Goal: Task Accomplishment & Management: Use online tool/utility

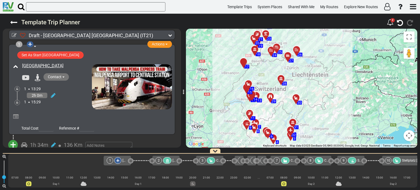
drag, startPoint x: 335, startPoint y: 91, endPoint x: 335, endPoint y: 66, distance: 25.4
click at [335, 66] on div "To activate drag with keyboard, press Alt + Enter. Once in keyboard drag state,…" at bounding box center [301, 88] width 231 height 119
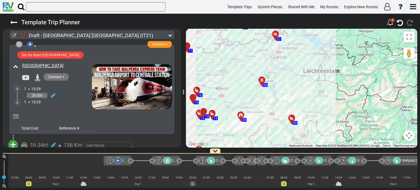
drag, startPoint x: 296, startPoint y: 95, endPoint x: 336, endPoint y: 77, distance: 43.2
click at [336, 77] on div "To activate drag with keyboard, press Alt + Enter. Once in keyboard drag state,…" at bounding box center [301, 88] width 231 height 119
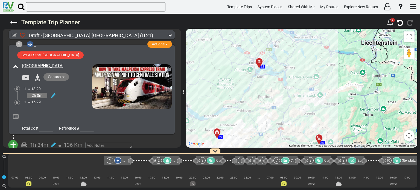
drag, startPoint x: 275, startPoint y: 95, endPoint x: 300, endPoint y: 94, distance: 24.9
click at [300, 94] on div "To activate drag with keyboard, press Alt + Enter. Once in keyboard drag state,…" at bounding box center [301, 88] width 231 height 119
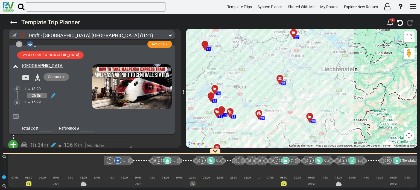
click at [310, 117] on div at bounding box center [311, 118] width 9 height 8
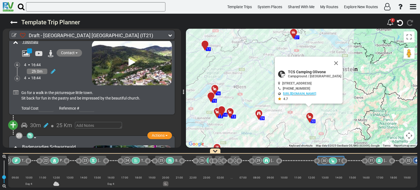
scroll to position [0, 830]
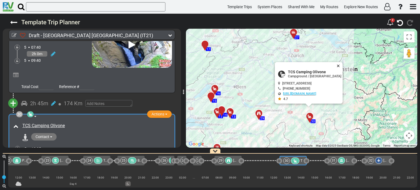
click at [342, 65] on button "Close" at bounding box center [339, 66] width 7 height 8
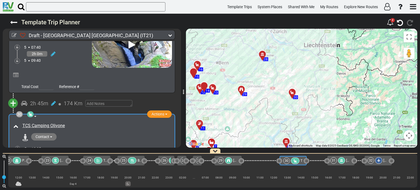
drag, startPoint x: 348, startPoint y: 93, endPoint x: 330, endPoint y: 68, distance: 30.7
click at [330, 68] on div "To activate drag with keyboard, press Alt + Enter. Once in keyboard drag state,…" at bounding box center [301, 88] width 231 height 119
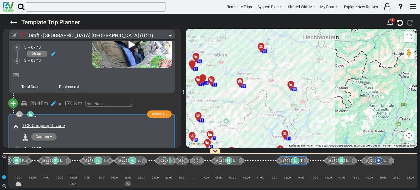
drag, startPoint x: 361, startPoint y: 57, endPoint x: 359, endPoint y: 51, distance: 6.7
click at [359, 51] on div "To activate drag with keyboard, press Alt + Enter. Once in keyboard drag state,…" at bounding box center [301, 88] width 231 height 119
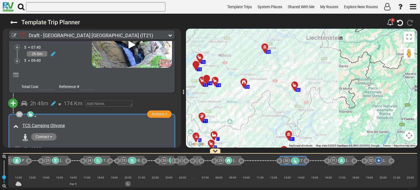
drag, startPoint x: 326, startPoint y: 99, endPoint x: 330, endPoint y: 97, distance: 4.3
click at [330, 97] on div "To activate drag with keyboard, press Alt + Enter. Once in keyboard drag state,…" at bounding box center [301, 88] width 231 height 119
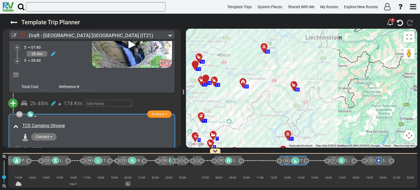
click at [294, 85] on div at bounding box center [295, 87] width 9 height 8
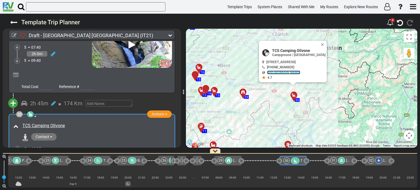
click at [287, 72] on link "[URL][DOMAIN_NAME]" at bounding box center [283, 73] width 33 height 4
click at [327, 43] on button "Close" at bounding box center [323, 45] width 7 height 8
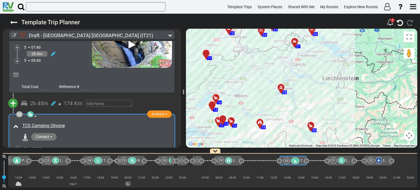
drag, startPoint x: 311, startPoint y: 59, endPoint x: 328, endPoint y: 90, distance: 35.5
click at [328, 90] on div "To activate drag with keyboard, press Alt + Enter. Once in keyboard drag state,…" at bounding box center [301, 88] width 231 height 119
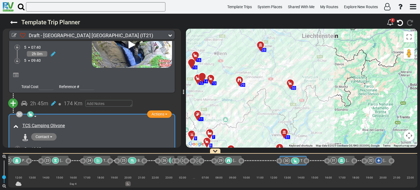
drag, startPoint x: 337, startPoint y: 115, endPoint x: 316, endPoint y: 72, distance: 48.5
click at [316, 72] on div "To activate drag with keyboard, press Alt + Enter. Once in keyboard drag state,…" at bounding box center [301, 88] width 231 height 119
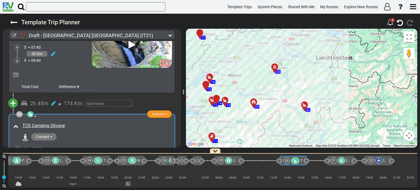
drag, startPoint x: 325, startPoint y: 97, endPoint x: 337, endPoint y: 111, distance: 19.2
click at [337, 111] on div "To activate drag with keyboard, press Alt + Enter. Once in keyboard drag state,…" at bounding box center [301, 88] width 231 height 119
click at [143, 159] on div "5 14:25" at bounding box center [97, 161] width 147 height 5
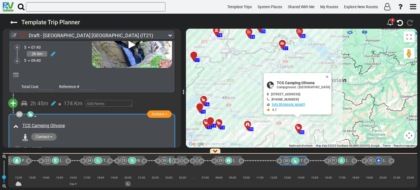
drag, startPoint x: 372, startPoint y: 83, endPoint x: 369, endPoint y: 93, distance: 9.8
click at [369, 93] on div "To activate drag with keyboard, press Alt + Enter. Once in keyboard drag state,…" at bounding box center [301, 88] width 231 height 119
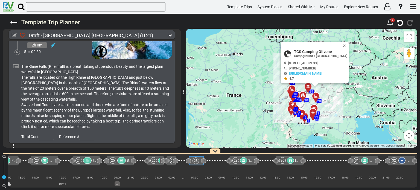
scroll to position [2937, 0]
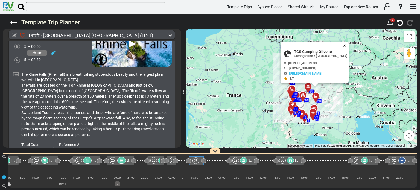
click at [348, 45] on button "Close" at bounding box center [345, 46] width 7 height 8
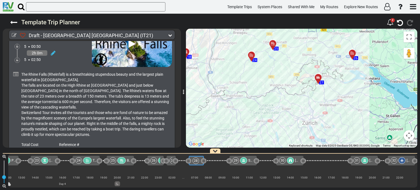
drag, startPoint x: 274, startPoint y: 80, endPoint x: 281, endPoint y: 75, distance: 8.2
click at [281, 75] on div "To activate drag with keyboard, press Alt + Enter. Once in keyboard drag state,…" at bounding box center [301, 88] width 231 height 119
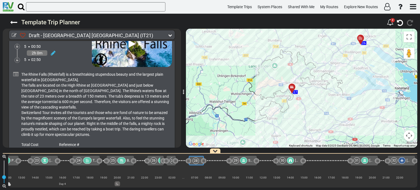
drag, startPoint x: 280, startPoint y: 96, endPoint x: 259, endPoint y: 114, distance: 27.9
click at [259, 114] on div "To activate drag with keyboard, press Alt + Enter. Once in keyboard drag state,…" at bounding box center [301, 88] width 231 height 119
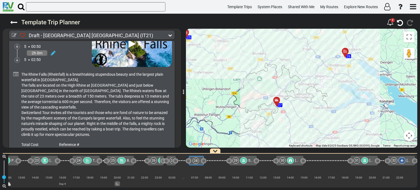
drag, startPoint x: 275, startPoint y: 70, endPoint x: 238, endPoint y: 112, distance: 56.0
click at [238, 112] on div "To activate drag with keyboard, press Alt + Enter. Once in keyboard drag state,…" at bounding box center [301, 88] width 231 height 119
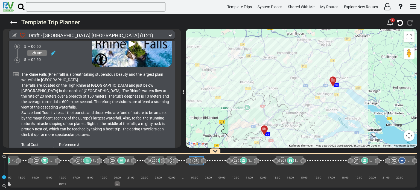
drag, startPoint x: 250, startPoint y: 104, endPoint x: 306, endPoint y: 68, distance: 66.6
click at [306, 68] on div "To activate drag with keyboard, press Alt + Enter. Once in keyboard drag state,…" at bounding box center [301, 88] width 231 height 119
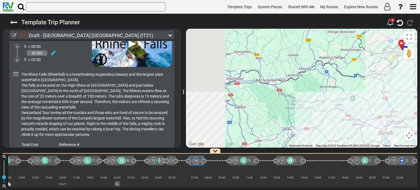
drag, startPoint x: 272, startPoint y: 83, endPoint x: 311, endPoint y: 62, distance: 44.0
click at [311, 62] on div "To activate drag with keyboard, press Alt + Enter. Once in keyboard drag state,…" at bounding box center [301, 88] width 231 height 119
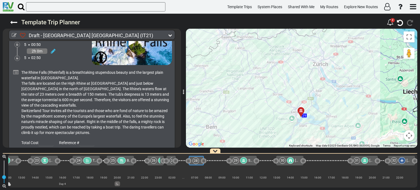
scroll to position [2948, 0]
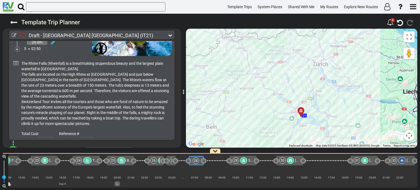
click at [12, 144] on span "+" at bounding box center [13, 150] width 6 height 13
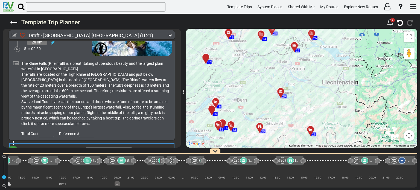
click at [31, 164] on li "Add Campground" at bounding box center [29, 167] width 43 height 7
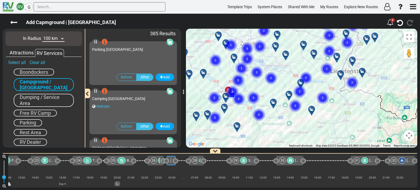
drag, startPoint x: 361, startPoint y: 76, endPoint x: 256, endPoint y: 84, distance: 105.2
click at [256, 84] on div "To activate drag with keyboard, press Alt + Enter. Once in keyboard drag state,…" at bounding box center [301, 88] width 231 height 119
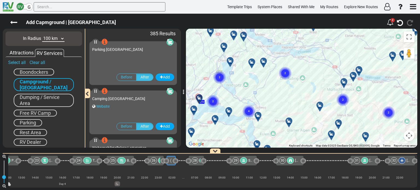
click at [230, 61] on div at bounding box center [231, 62] width 9 height 8
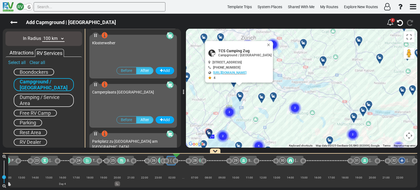
scroll to position [6738, 0]
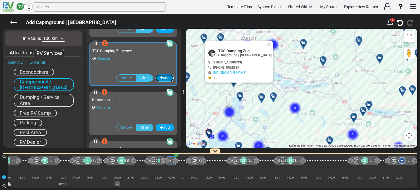
click at [161, 78] on button "Add" at bounding box center [164, 77] width 19 height 7
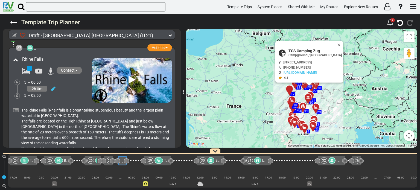
scroll to position [2899, 0]
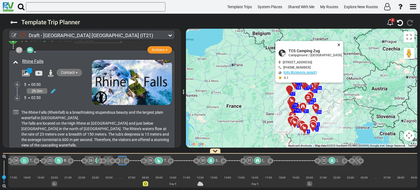
click at [341, 44] on button "Close" at bounding box center [339, 45] width 7 height 8
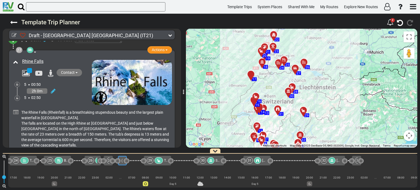
drag, startPoint x: 320, startPoint y: 101, endPoint x: 330, endPoint y: 58, distance: 44.4
click at [330, 58] on div "To activate drag with keyboard, press Alt + Enter. Once in keyboard drag state,…" at bounding box center [301, 88] width 231 height 119
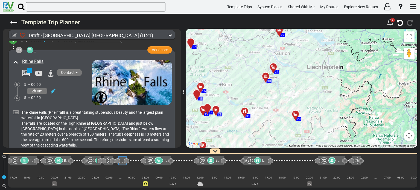
drag, startPoint x: 280, startPoint y: 107, endPoint x: 299, endPoint y: 69, distance: 42.3
click at [299, 69] on div "To activate drag with keyboard, press Alt + Enter. Once in keyboard drag state,…" at bounding box center [301, 88] width 231 height 119
click at [266, 76] on div at bounding box center [267, 78] width 9 height 8
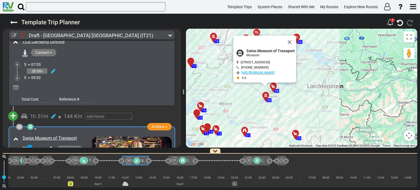
scroll to position [0, 982]
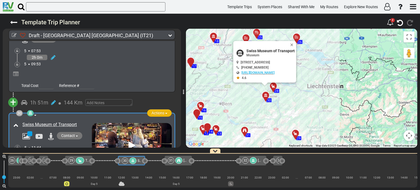
click at [165, 109] on button "Actions" at bounding box center [159, 112] width 25 height 7
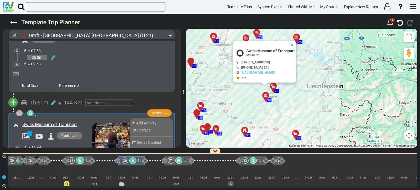
click at [156, 151] on li "Remove" at bounding box center [151, 154] width 43 height 7
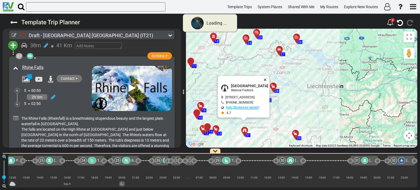
scroll to position [3189, 0]
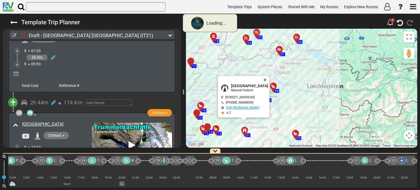
click at [269, 78] on button "Close" at bounding box center [266, 80] width 7 height 8
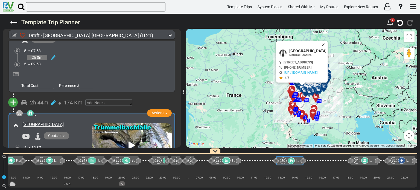
click at [328, 43] on button "Close" at bounding box center [324, 45] width 7 height 8
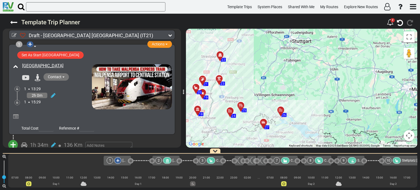
drag, startPoint x: 310, startPoint y: 94, endPoint x: 322, endPoint y: 54, distance: 41.5
click at [322, 54] on div "To activate drag with keyboard, press Alt + Enter. Once in keyboard drag state,…" at bounding box center [301, 88] width 231 height 119
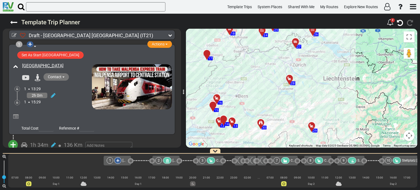
drag, startPoint x: 321, startPoint y: 69, endPoint x: 327, endPoint y: 62, distance: 8.7
click at [327, 62] on div "To activate drag with keyboard, press Alt + Enter. Once in keyboard drag state,…" at bounding box center [301, 88] width 231 height 119
click at [294, 40] on icon at bounding box center [295, 41] width 4 height 4
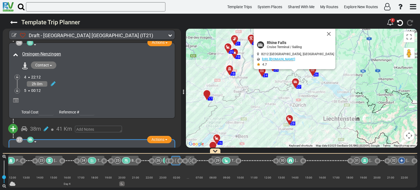
scroll to position [2838, 0]
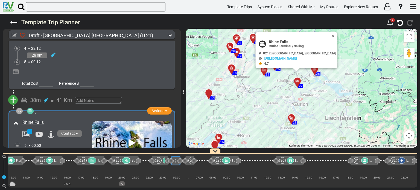
drag, startPoint x: 230, startPoint y: 89, endPoint x: 239, endPoint y: 69, distance: 22.6
click at [239, 69] on div "To activate drag with keyboard, press Alt + Enter. Once in keyboard drag state,…" at bounding box center [301, 88] width 231 height 119
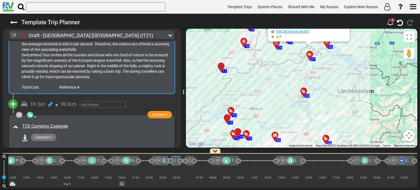
scroll to position [3002, 0]
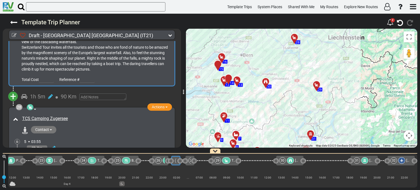
drag, startPoint x: 338, startPoint y: 122, endPoint x: 328, endPoint y: 67, distance: 55.8
click at [328, 67] on div "To activate drag with keyboard, press Alt + Enter. Once in keyboard drag state,…" at bounding box center [301, 88] width 231 height 119
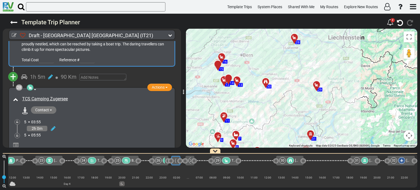
scroll to position [3013, 0]
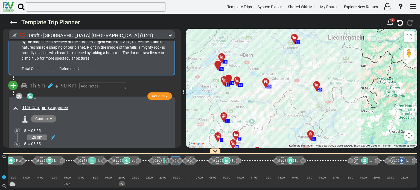
click at [181, 145] on div "1 Airport RV Rental Center Actions Add Activity Replace" at bounding box center [92, 94] width 178 height 107
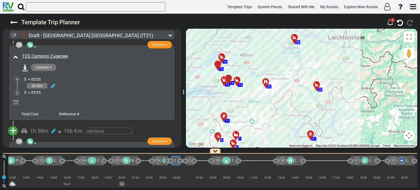
scroll to position [3068, 0]
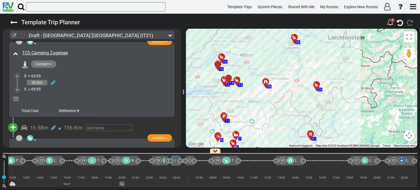
click at [127, 105] on div "Total Cost Reference #" at bounding box center [92, 110] width 160 height 10
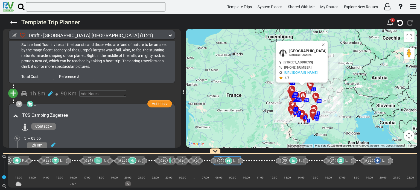
scroll to position [2990, 0]
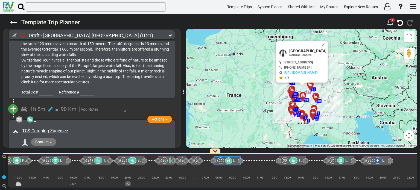
click at [116, 170] on div at bounding box center [92, 176] width 160 height 13
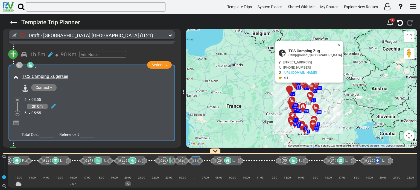
scroll to position [3055, 0]
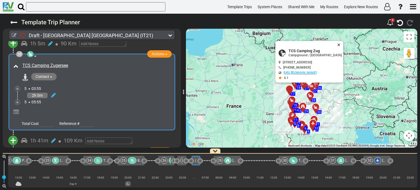
click at [341, 44] on button "Close" at bounding box center [339, 45] width 7 height 8
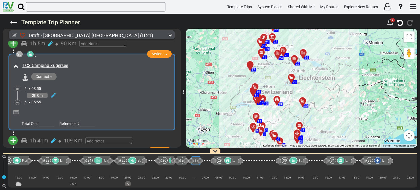
drag, startPoint x: 324, startPoint y: 108, endPoint x: 334, endPoint y: 77, distance: 31.8
click at [334, 77] on div "To activate drag with keyboard, press Alt + Enter. Once in keyboard drag state,…" at bounding box center [301, 88] width 231 height 119
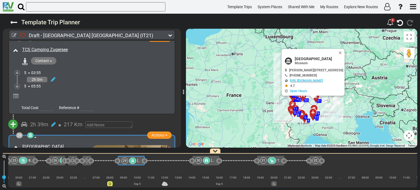
scroll to position [3072, 0]
click at [344, 51] on button "Close" at bounding box center [341, 53] width 7 height 8
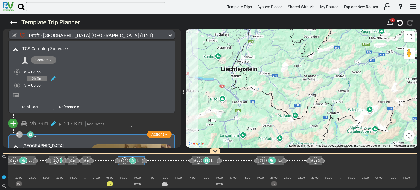
drag, startPoint x: 266, startPoint y: 122, endPoint x: 349, endPoint y: 90, distance: 88.8
click at [349, 90] on div "To activate drag with keyboard, press Alt + Enter. Once in keyboard drag state,…" at bounding box center [301, 88] width 231 height 119
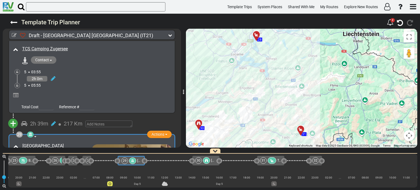
drag, startPoint x: 291, startPoint y: 109, endPoint x: 325, endPoint y: 114, distance: 34.6
click at [325, 114] on div "To activate drag with keyboard, press Alt + Enter. Once in keyboard drag state,…" at bounding box center [301, 88] width 231 height 119
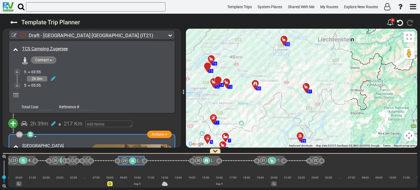
drag, startPoint x: 339, startPoint y: 109, endPoint x: 330, endPoint y: 72, distance: 38.2
click at [330, 72] on div "To activate drag with keyboard, press Alt + Enter. Once in keyboard drag state,…" at bounding box center [301, 88] width 231 height 119
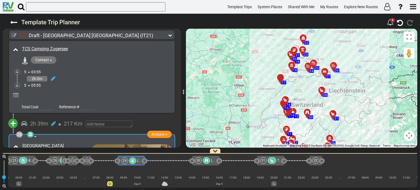
drag, startPoint x: 359, startPoint y: 75, endPoint x: 357, endPoint y: 107, distance: 31.7
click at [357, 107] on div "To activate drag with keyboard, press Alt + Enter. Once in keyboard drag state,…" at bounding box center [301, 88] width 231 height 119
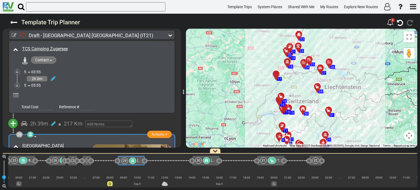
drag, startPoint x: 357, startPoint y: 104, endPoint x: 351, endPoint y: 100, distance: 7.1
click at [351, 100] on div "To activate drag with keyboard, press Alt + Enter. Once in keyboard drag state,…" at bounding box center [301, 88] width 231 height 119
click at [316, 87] on icon at bounding box center [316, 86] width 5 height 4
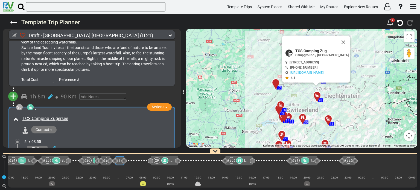
scroll to position [0, 904]
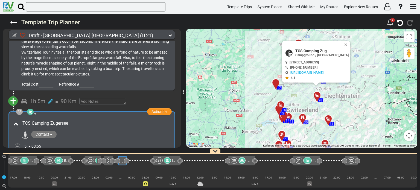
click at [303, 72] on link "[URL][DOMAIN_NAME]" at bounding box center [306, 73] width 33 height 4
click at [347, 42] on button "Close" at bounding box center [346, 45] width 7 height 8
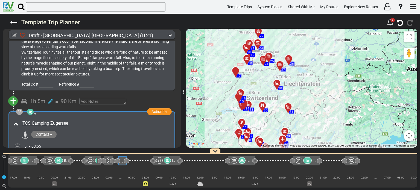
drag, startPoint x: 361, startPoint y: 78, endPoint x: 320, endPoint y: 65, distance: 43.0
click at [320, 65] on div "To activate drag with keyboard, press Alt + Enter. Once in keyboard drag state,…" at bounding box center [301, 88] width 231 height 119
click at [287, 108] on div at bounding box center [289, 109] width 9 height 8
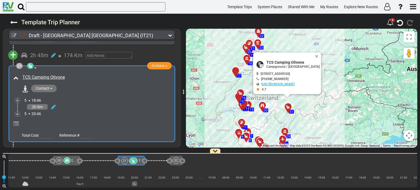
scroll to position [3352, 0]
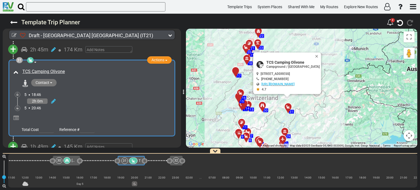
click at [13, 140] on span "+" at bounding box center [13, 146] width 6 height 13
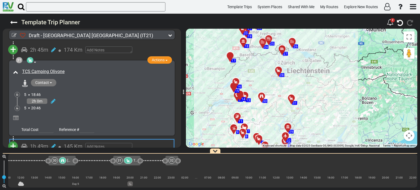
scroll to position [0, 1085]
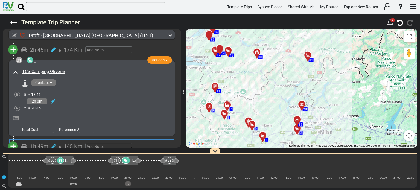
click at [32, 160] on li "Add Campground" at bounding box center [29, 163] width 43 height 7
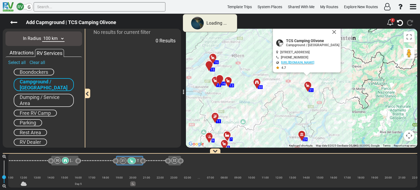
scroll to position [0, 1078]
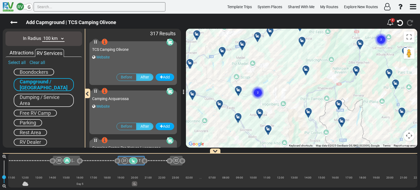
drag, startPoint x: 296, startPoint y: 91, endPoint x: 286, endPoint y: 112, distance: 23.2
click at [286, 112] on div "To activate drag with keyboard, press Alt + Enter. Once in keyboard drag state,…" at bounding box center [301, 88] width 231 height 119
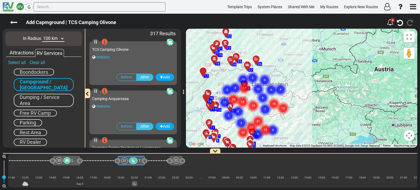
drag, startPoint x: 378, startPoint y: 56, endPoint x: 314, endPoint y: 85, distance: 70.5
click at [314, 85] on div "To activate drag with keyboard, press Alt + Enter. Once in keyboard drag state,…" at bounding box center [301, 88] width 231 height 119
click at [62, 39] on select "10 km 50 km 100 km 250 km 500 km 1000 km" at bounding box center [53, 39] width 22 height 6
select select "number:500"
click at [42, 36] on select "10 km 50 km 100 km 250 km 500 km 1000 km" at bounding box center [53, 39] width 22 height 6
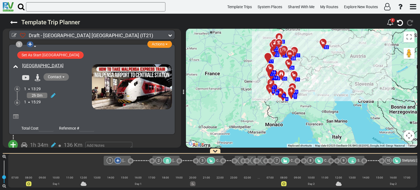
drag, startPoint x: 326, startPoint y: 99, endPoint x: 318, endPoint y: 74, distance: 26.7
click at [318, 74] on div "To activate drag with keyboard, press Alt + Enter. Once in keyboard drag state,…" at bounding box center [301, 88] width 231 height 119
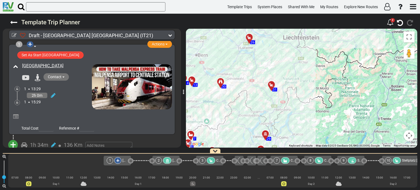
drag, startPoint x: 292, startPoint y: 84, endPoint x: 351, endPoint y: 99, distance: 61.1
click at [351, 99] on div "To activate drag with keyboard, press Alt + Enter. Once in keyboard drag state,…" at bounding box center [301, 88] width 231 height 119
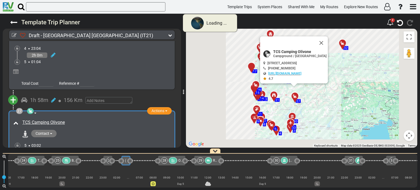
scroll to position [0, 900]
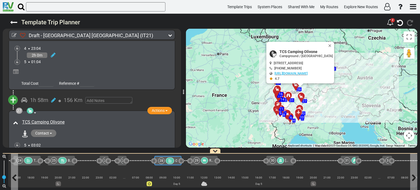
click at [169, 161] on icon at bounding box center [170, 161] width 5 height 4
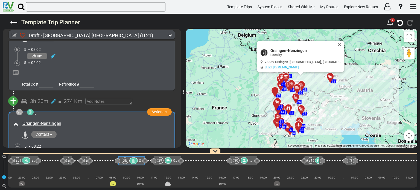
scroll to position [0, 936]
click at [165, 111] on span "button" at bounding box center [166, 111] width 2 height 1
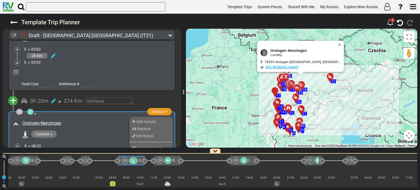
click at [151, 157] on li "Remove" at bounding box center [151, 160] width 43 height 7
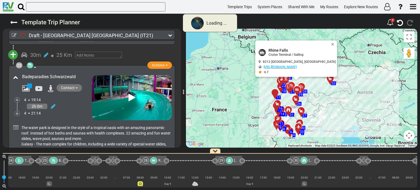
scroll to position [2934, 0]
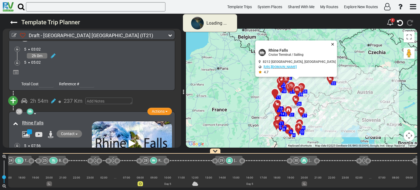
click at [335, 43] on button "Close" at bounding box center [333, 44] width 7 height 8
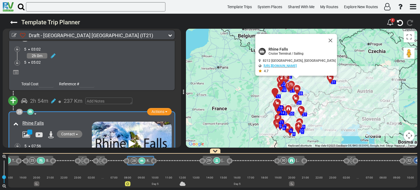
scroll to position [0, 930]
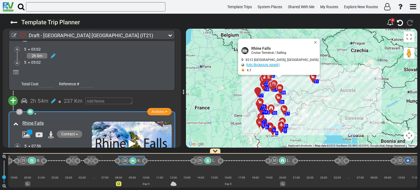
drag, startPoint x: 340, startPoint y: 102, endPoint x: 315, endPoint y: 98, distance: 25.8
click at [315, 98] on div "To activate drag with keyboard, press Alt + Enter. Once in keyboard drag state,…" at bounding box center [301, 88] width 231 height 119
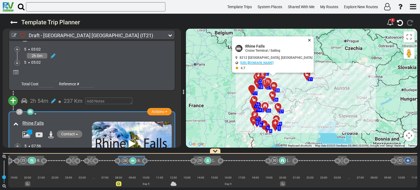
click at [311, 39] on button "Close" at bounding box center [310, 40] width 7 height 8
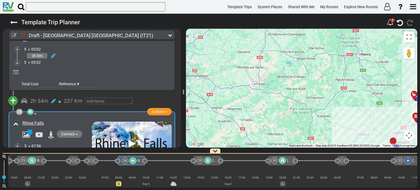
drag, startPoint x: 246, startPoint y: 79, endPoint x: 196, endPoint y: 52, distance: 57.6
click at [196, 52] on div "To activate drag with keyboard, press Alt + Enter. Once in keyboard drag state,…" at bounding box center [301, 88] width 231 height 119
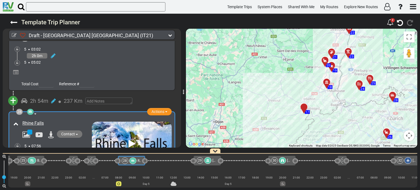
drag, startPoint x: 233, startPoint y: 80, endPoint x: 222, endPoint y: 78, distance: 11.3
click at [222, 78] on div "To activate drag with keyboard, press Alt + Enter. Once in keyboard drag state,…" at bounding box center [301, 88] width 231 height 119
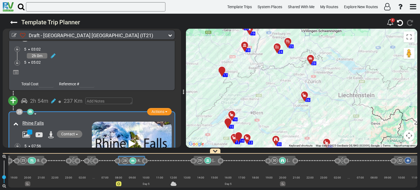
drag, startPoint x: 277, startPoint y: 110, endPoint x: 251, endPoint y: 77, distance: 41.7
click at [251, 77] on div "To activate drag with keyboard, press Alt + Enter. Once in keyboard drag state,…" at bounding box center [301, 88] width 231 height 119
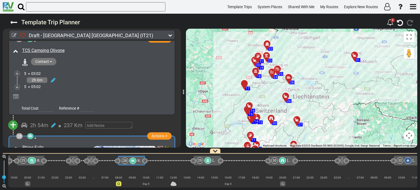
scroll to position [2918, 0]
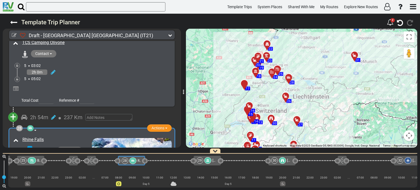
click at [278, 70] on div at bounding box center [279, 71] width 9 height 8
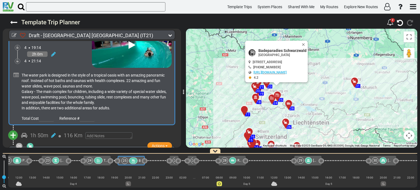
scroll to position [2709, 0]
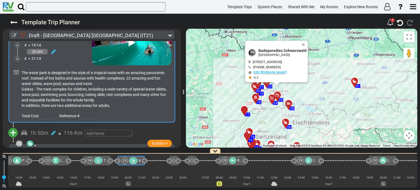
click at [14, 127] on span "+" at bounding box center [13, 133] width 6 height 13
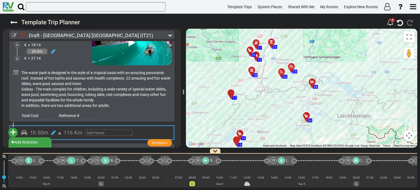
scroll to position [0, 857]
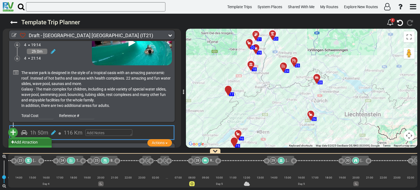
click at [31, 139] on li "Add Atraction" at bounding box center [29, 142] width 43 height 7
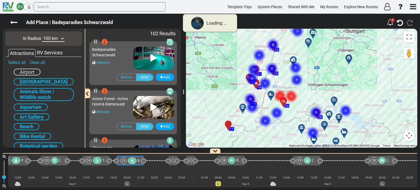
scroll to position [0, 830]
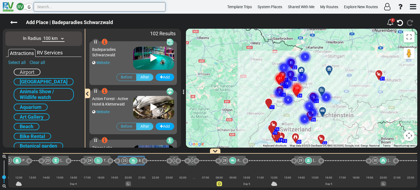
click at [66, 7] on input "text" at bounding box center [100, 6] width 132 height 9
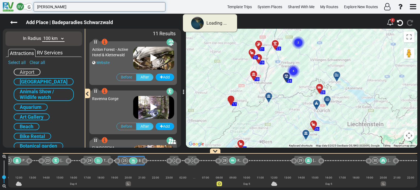
type input "orsi"
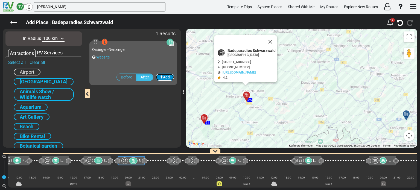
click at [163, 77] on button "Add" at bounding box center [165, 77] width 19 height 7
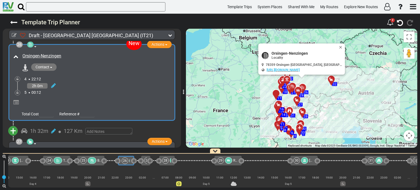
scroll to position [2819, 0]
